Goal: Information Seeking & Learning: Learn about a topic

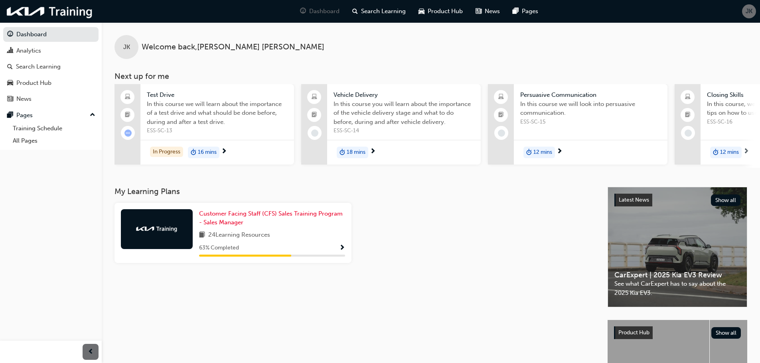
click at [48, 79] on div "Product Hub" at bounding box center [33, 83] width 35 height 9
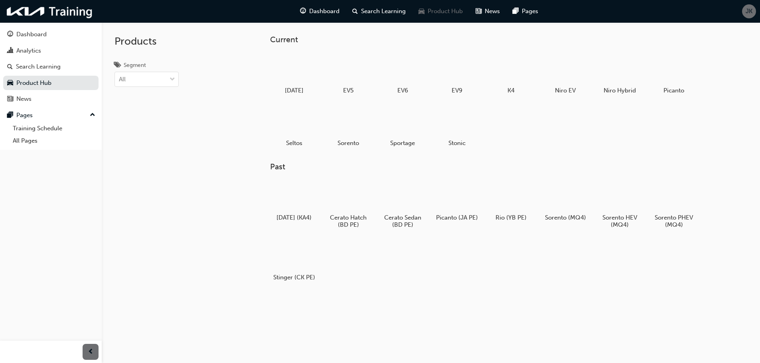
click at [394, 120] on div at bounding box center [403, 122] width 42 height 30
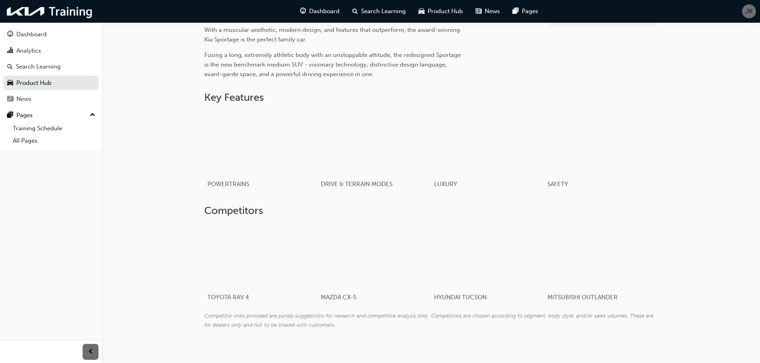
scroll to position [344, 0]
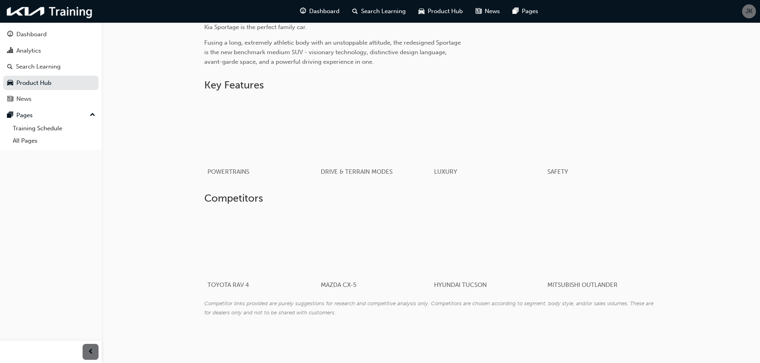
click at [602, 120] on div "button" at bounding box center [600, 131] width 107 height 60
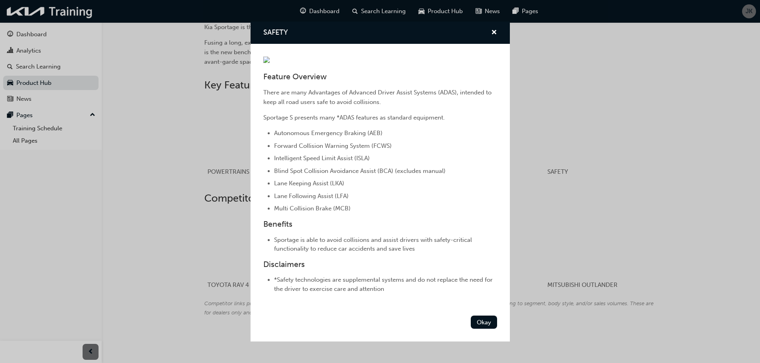
scroll to position [90, 0]
click at [482, 329] on button "Okay" at bounding box center [484, 322] width 26 height 13
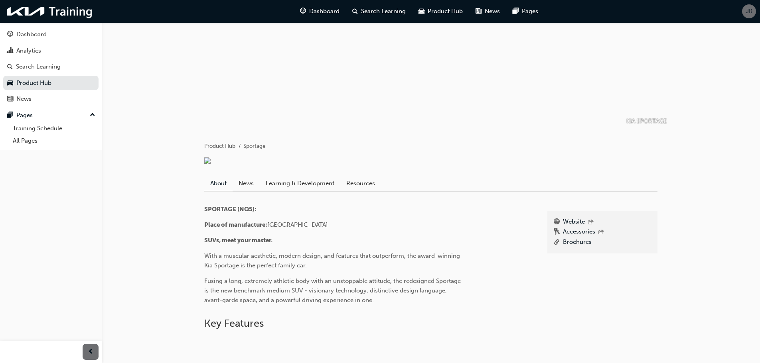
scroll to position [40, 0]
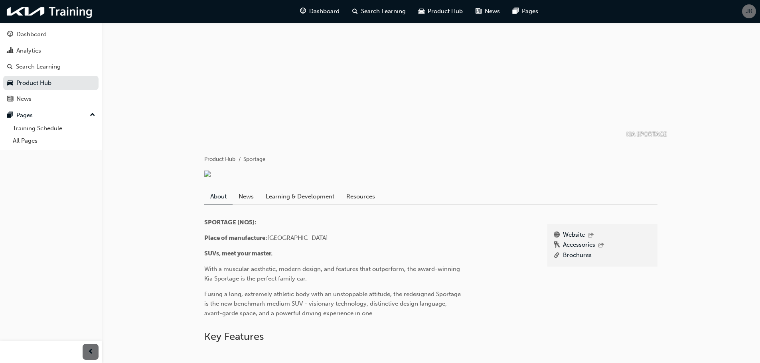
click at [293, 204] on link "Learning & Development" at bounding box center [300, 196] width 81 height 15
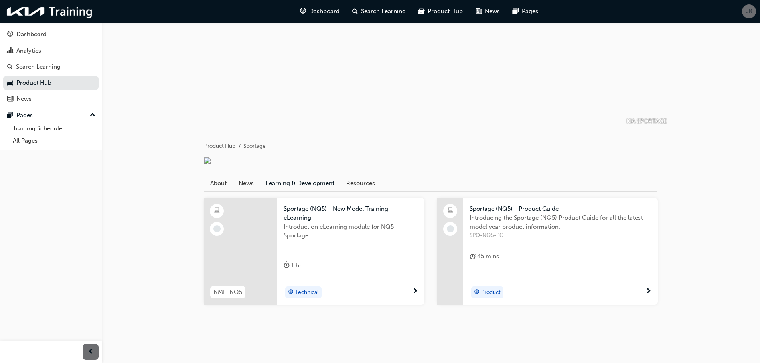
scroll to position [106, 0]
click at [493, 209] on span "Sportage (NQ5) - Product Guide" at bounding box center [561, 209] width 182 height 9
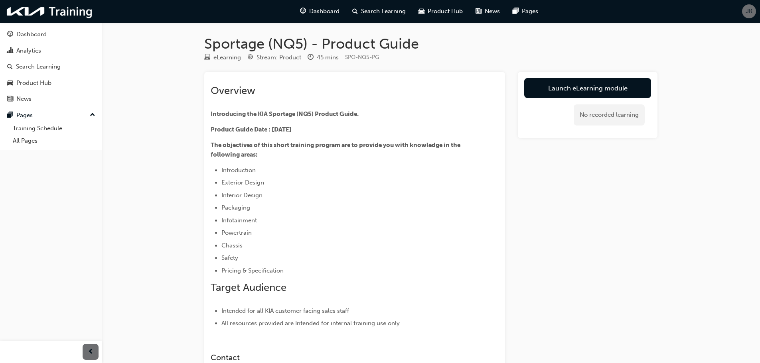
scroll to position [106, 0]
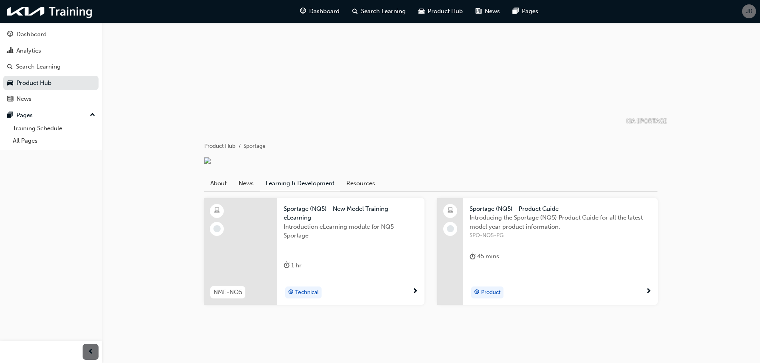
click at [342, 206] on span "Sportage (NQ5) - New Model Training - eLearning" at bounding box center [351, 214] width 134 height 18
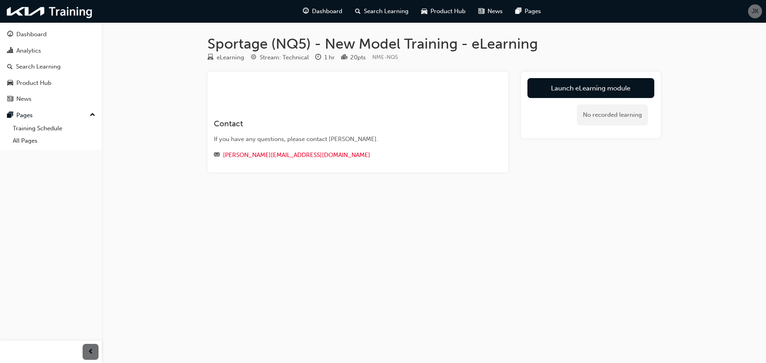
click at [598, 90] on link "Launch eLearning module" at bounding box center [590, 88] width 127 height 20
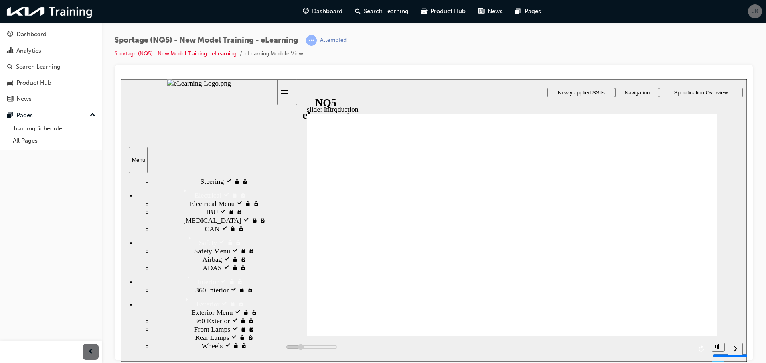
scroll to position [359, 0]
click at [695, 92] on span "Specification Overview" at bounding box center [701, 92] width 54 height 6
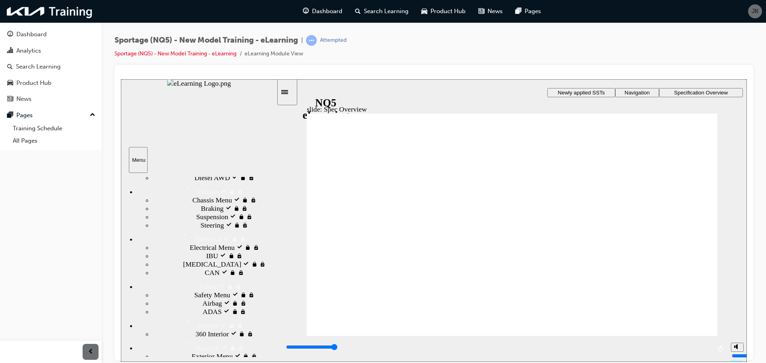
scroll to position [0, 0]
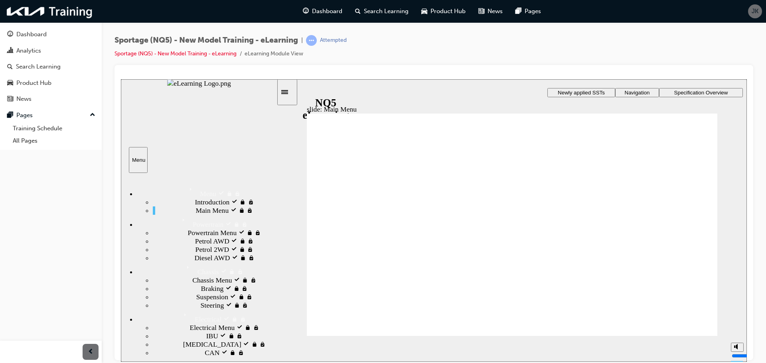
type input "10600"
